Goal: Navigation & Orientation: Understand site structure

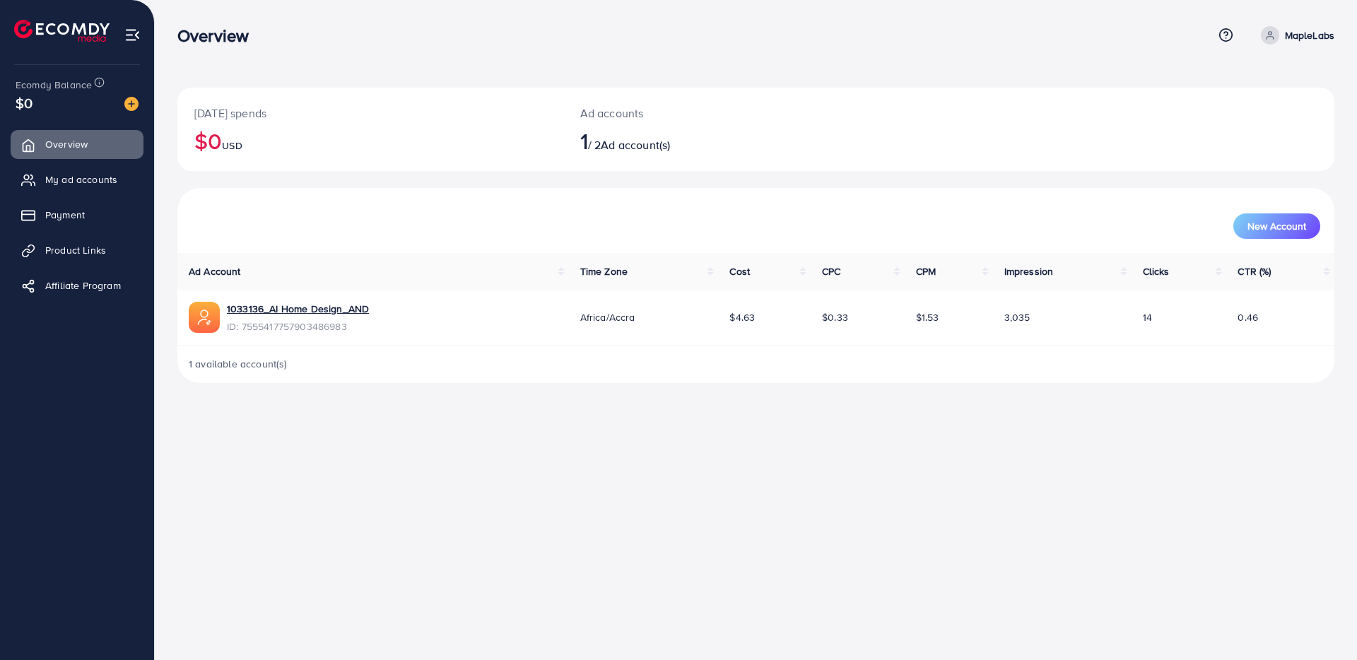
click at [112, 266] on ul "Overview My ad accounts Payment Product Links Affiliate Program" at bounding box center [77, 219] width 154 height 190
drag, startPoint x: 618, startPoint y: 476, endPoint x: 441, endPoint y: 300, distance: 249.8
click at [617, 476] on div "Overview Help Center Contact Support Term and policy About Us MapleLabs Profile…" at bounding box center [678, 330] width 1357 height 660
click at [141, 31] on div at bounding box center [77, 25] width 155 height 50
click at [84, 222] on span "Payment" at bounding box center [69, 215] width 40 height 14
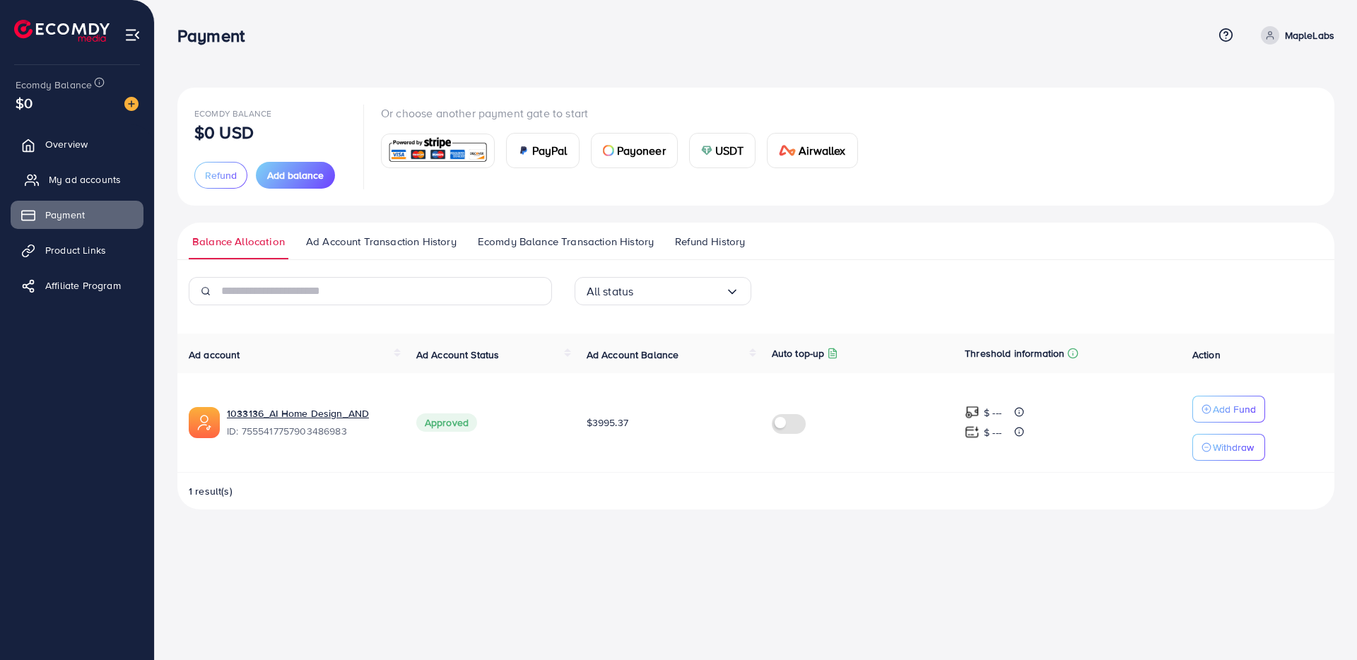
click at [94, 192] on link "My ad accounts" at bounding box center [77, 179] width 133 height 28
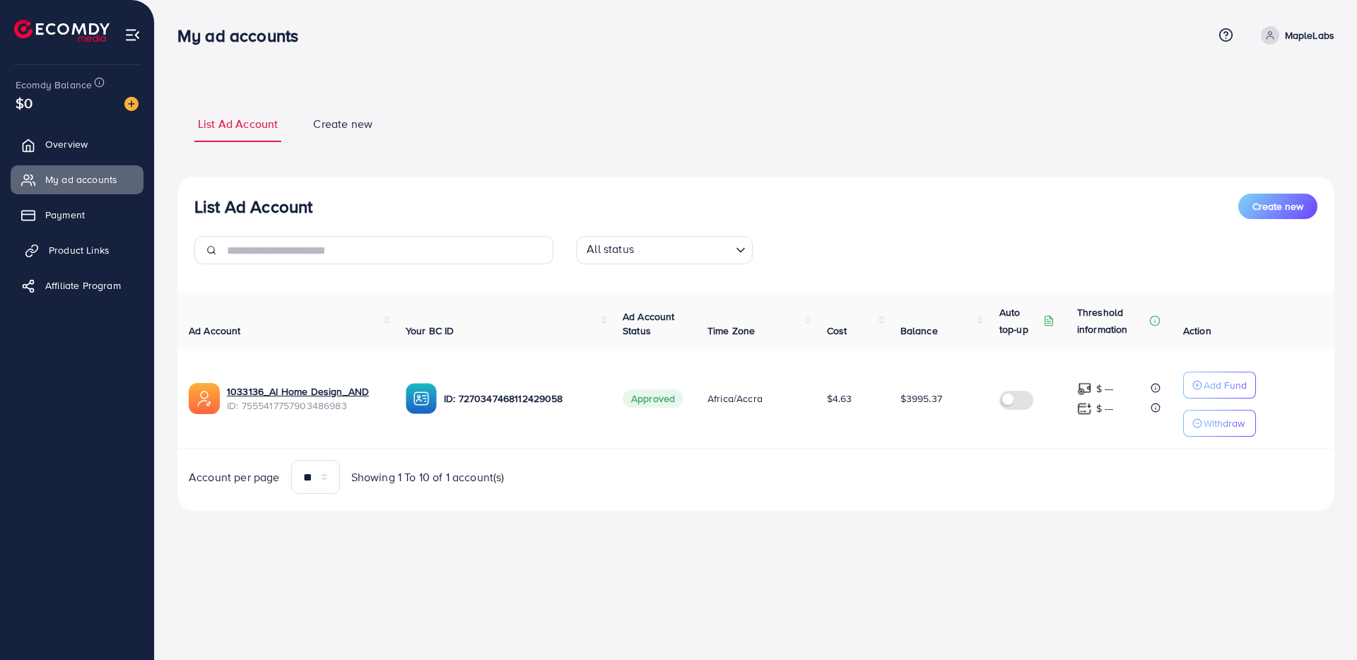
click at [89, 243] on span "Product Links" at bounding box center [79, 250] width 61 height 14
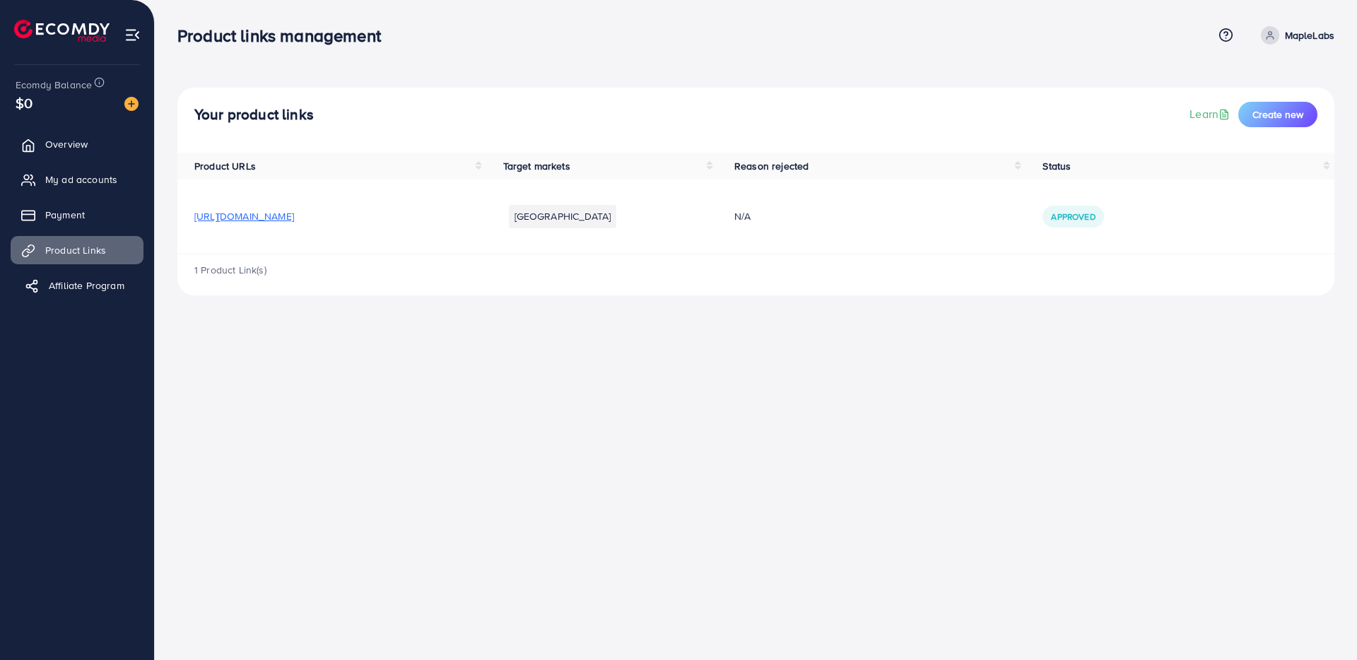
click at [83, 274] on link "Affiliate Program" at bounding box center [77, 285] width 133 height 28
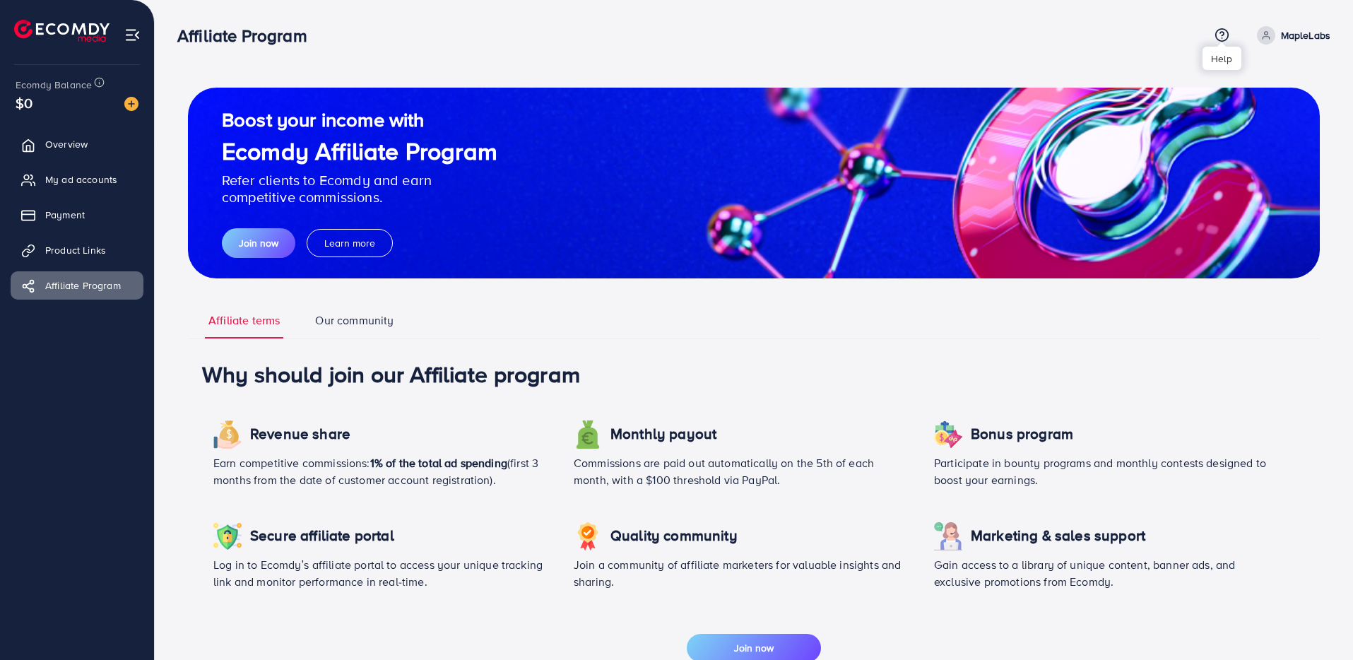
click at [1219, 34] on icon at bounding box center [1222, 35] width 15 height 15
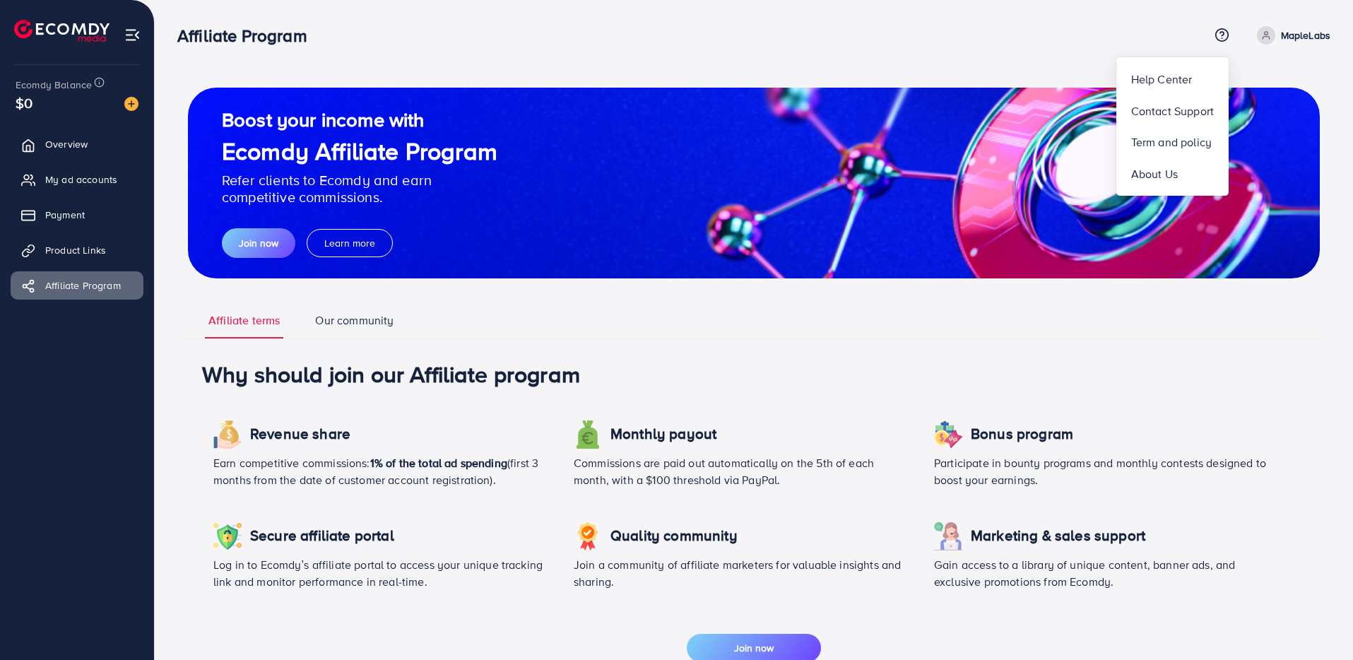
click at [1288, 29] on p "MapleLabs" at bounding box center [1305, 35] width 49 height 17
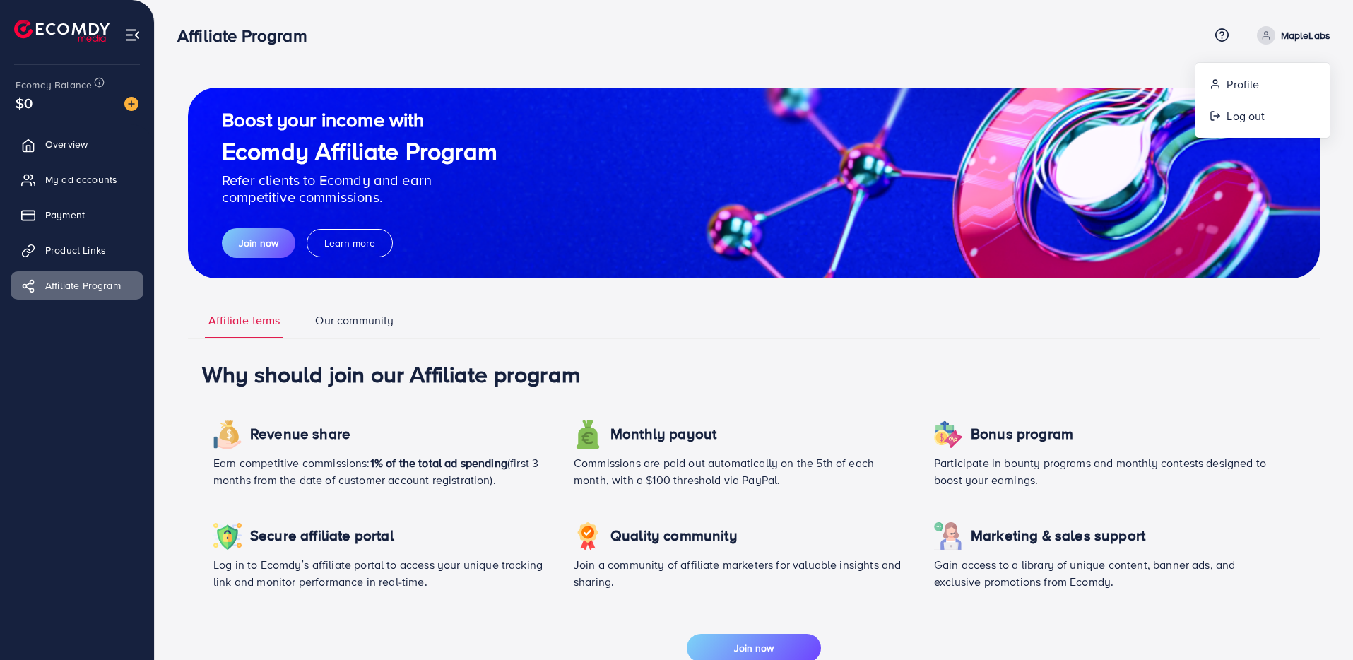
drag, startPoint x: 90, startPoint y: 45, endPoint x: 101, endPoint y: 41, distance: 11.8
click at [91, 43] on li at bounding box center [67, 32] width 107 height 57
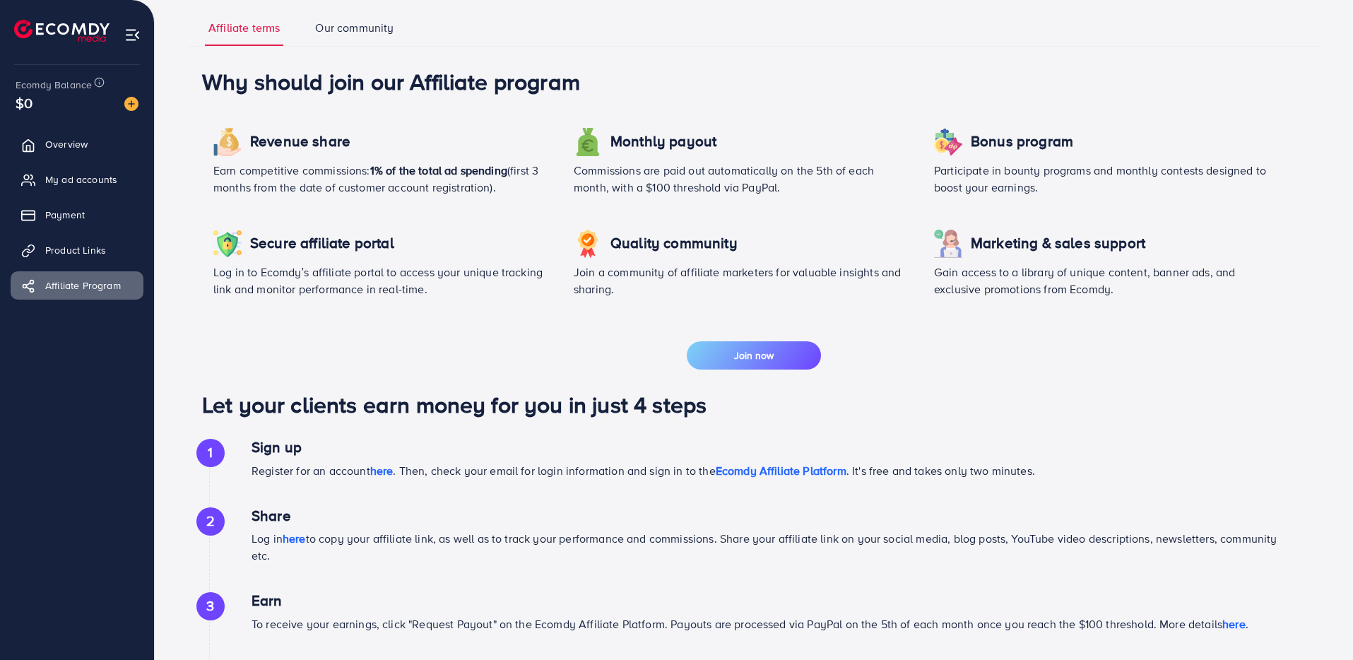
scroll to position [461, 0]
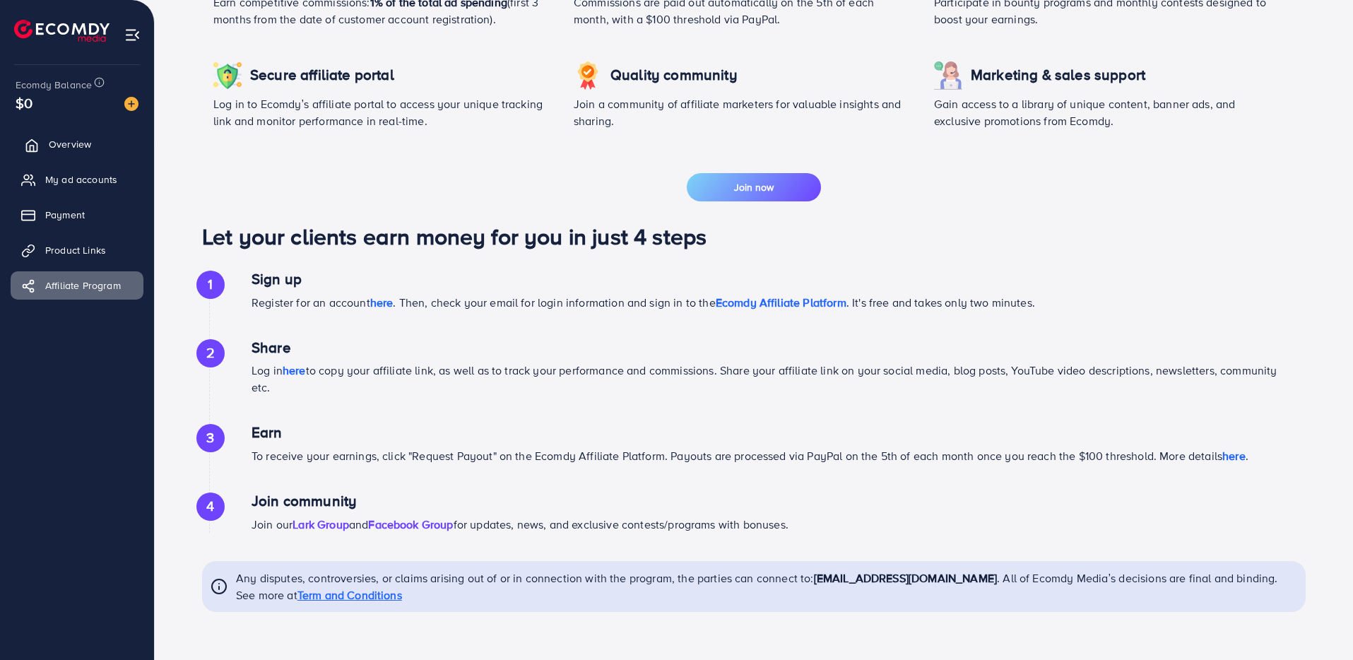
click at [73, 146] on span "Overview" at bounding box center [70, 144] width 42 height 14
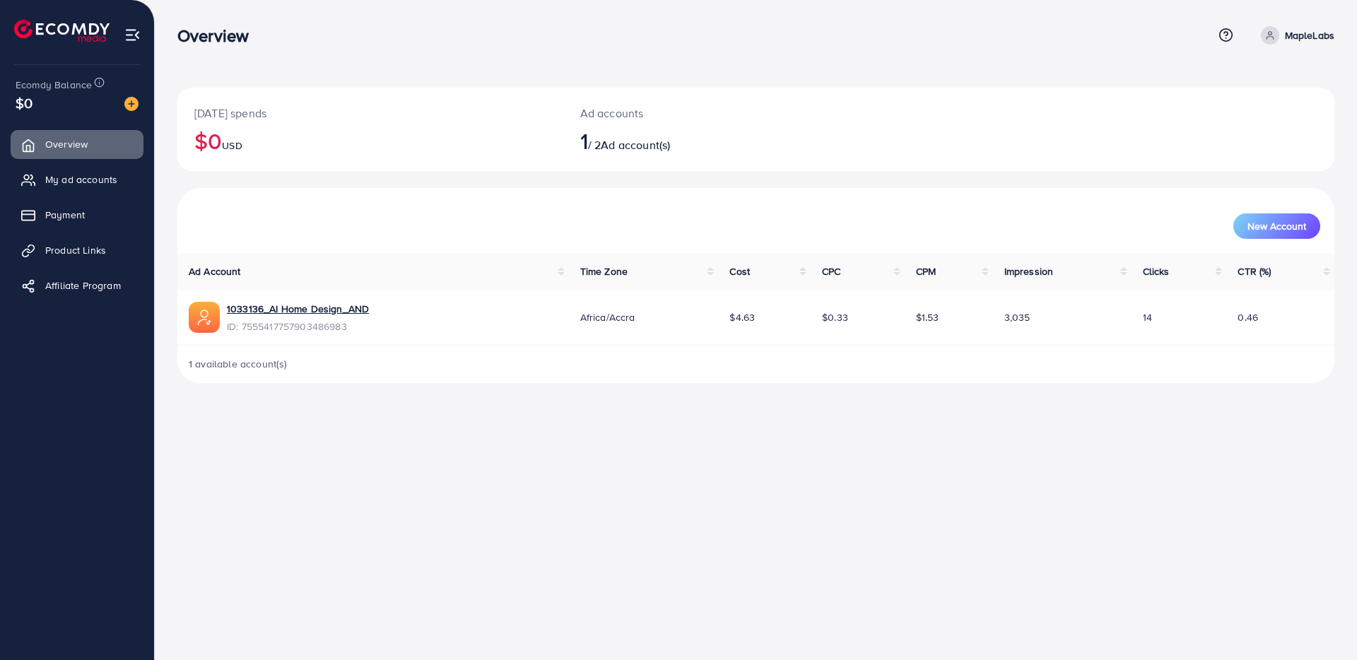
click at [136, 34] on img at bounding box center [132, 35] width 16 height 16
